Goal: Information Seeking & Learning: Understand process/instructions

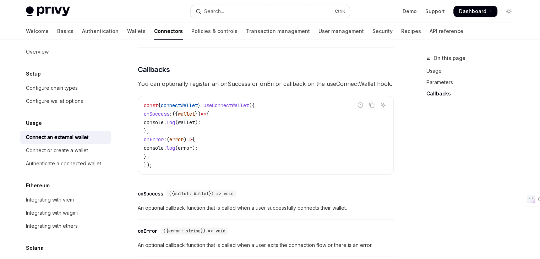
scroll to position [521, 0]
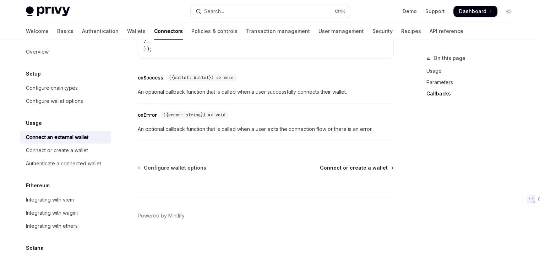
click at [348, 168] on span "Connect or create a wallet" at bounding box center [354, 168] width 68 height 7
type textarea "*"
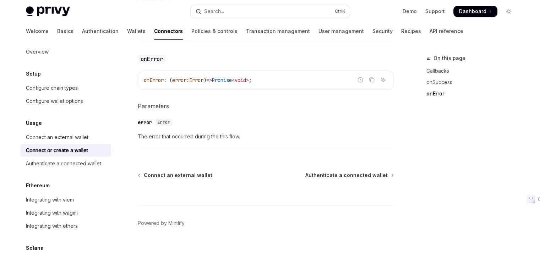
scroll to position [536, 0]
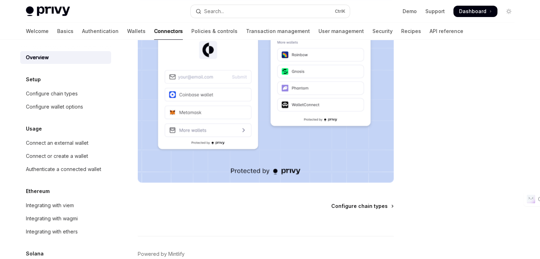
click at [369, 206] on span "Configure chain types" at bounding box center [360, 206] width 57 height 7
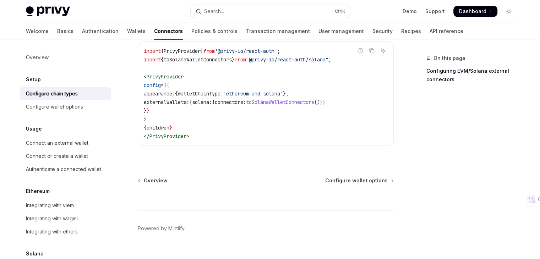
scroll to position [205, 0]
click at [345, 177] on span "Configure wallet options" at bounding box center [356, 180] width 63 height 7
type textarea "*"
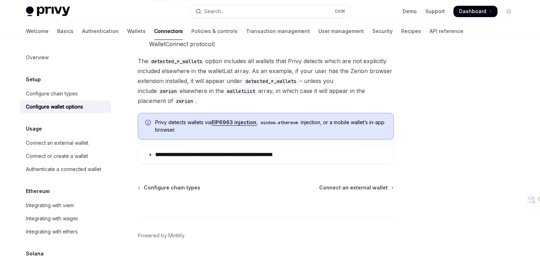
scroll to position [714, 0]
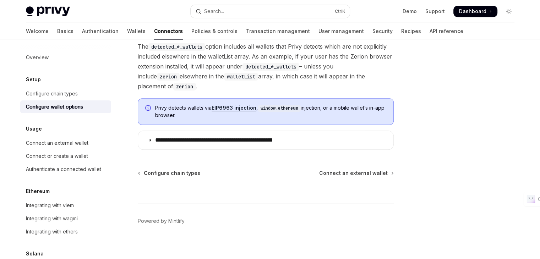
click at [350, 177] on div "Ctrl I" at bounding box center [266, 190] width 256 height 26
